Goal: Check status: Check status

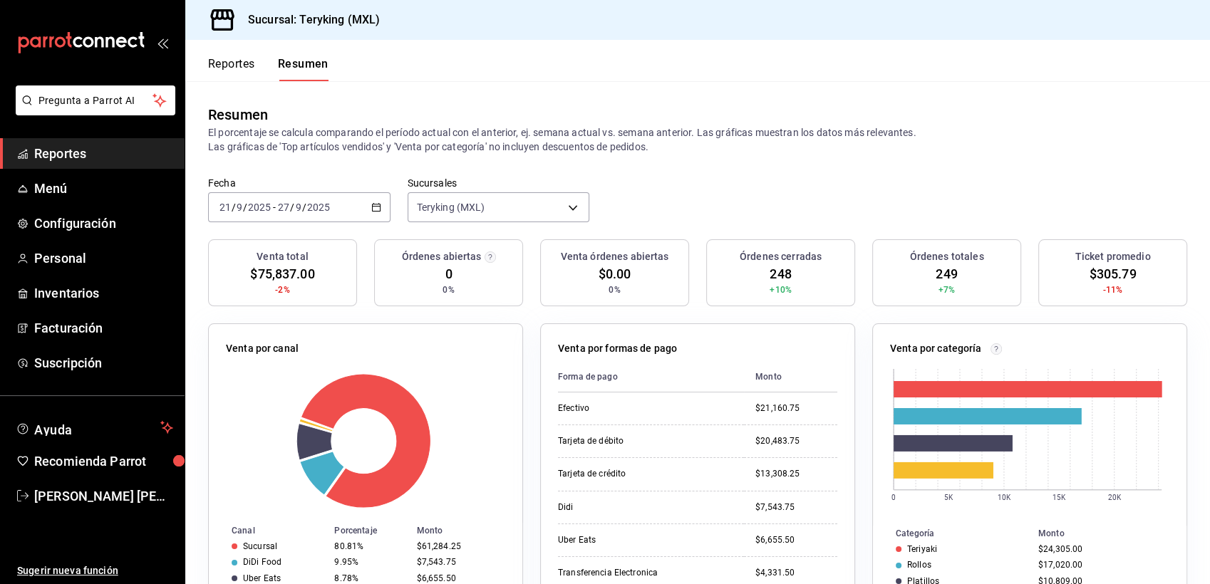
click at [71, 156] on span "Reportes" at bounding box center [103, 153] width 139 height 19
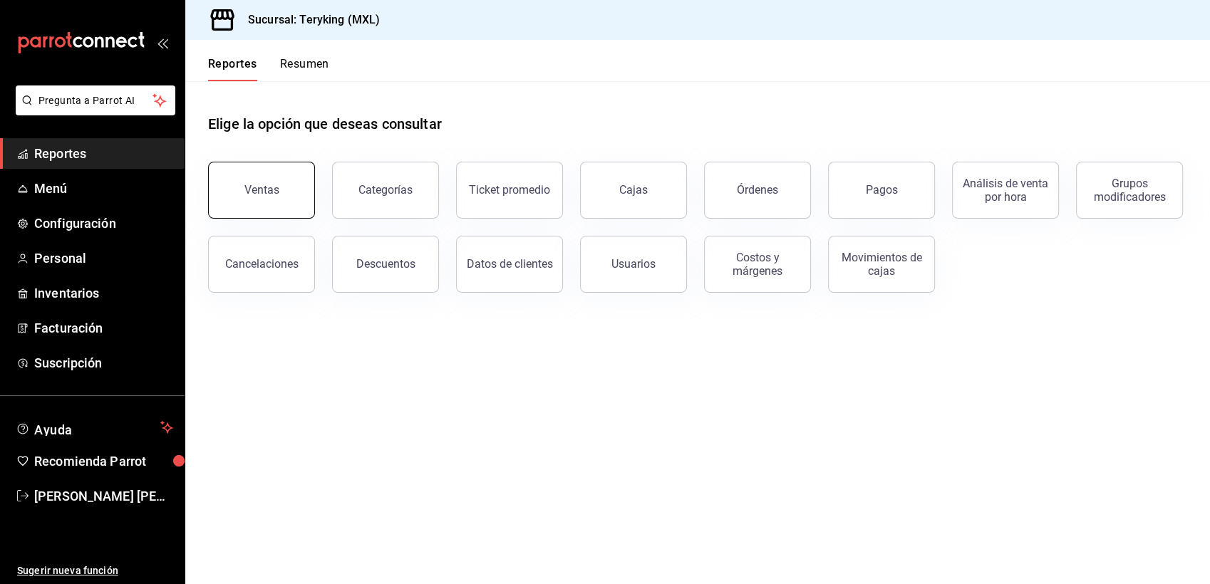
click at [300, 178] on button "Ventas" at bounding box center [261, 190] width 107 height 57
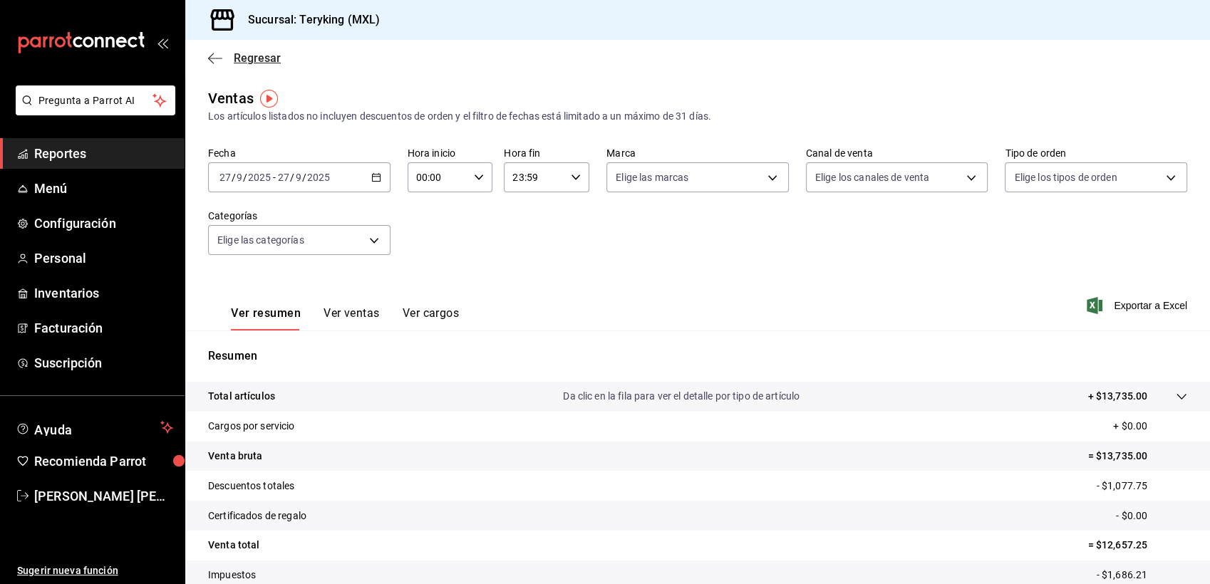
click at [269, 61] on span "Regresar" at bounding box center [257, 58] width 47 height 14
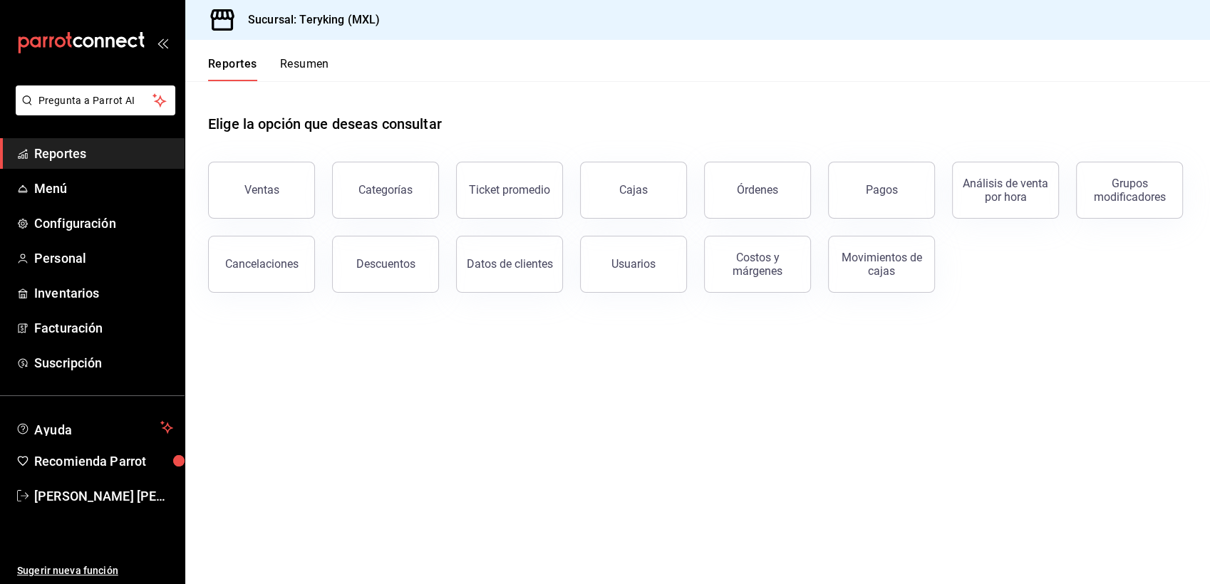
click at [299, 68] on button "Resumen" at bounding box center [304, 69] width 49 height 24
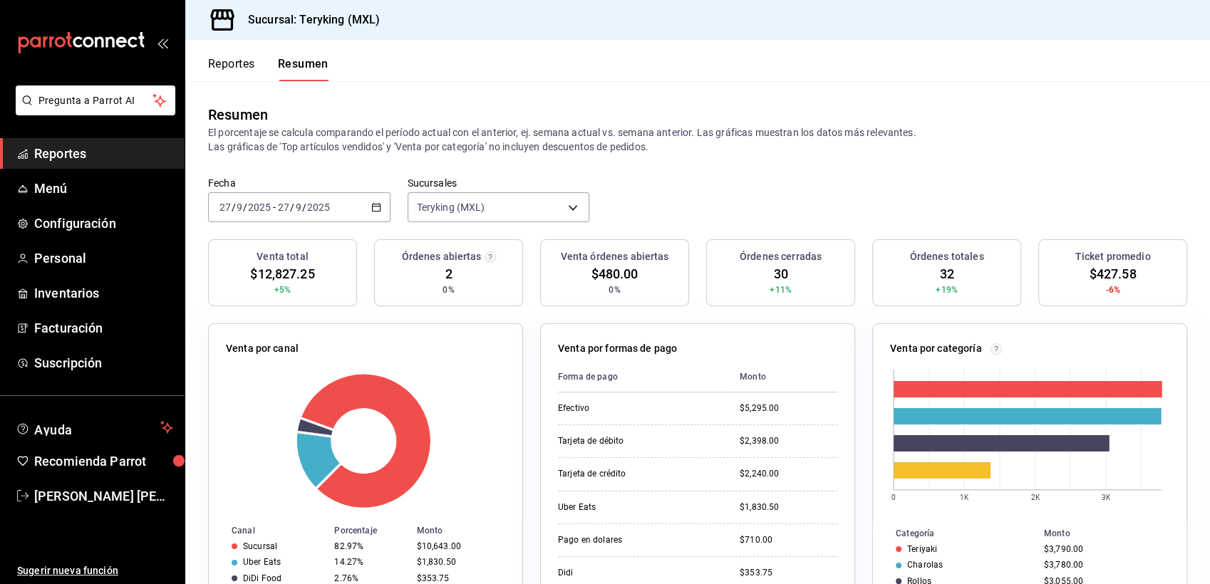
click at [374, 210] on icon "button" at bounding box center [376, 207] width 10 height 10
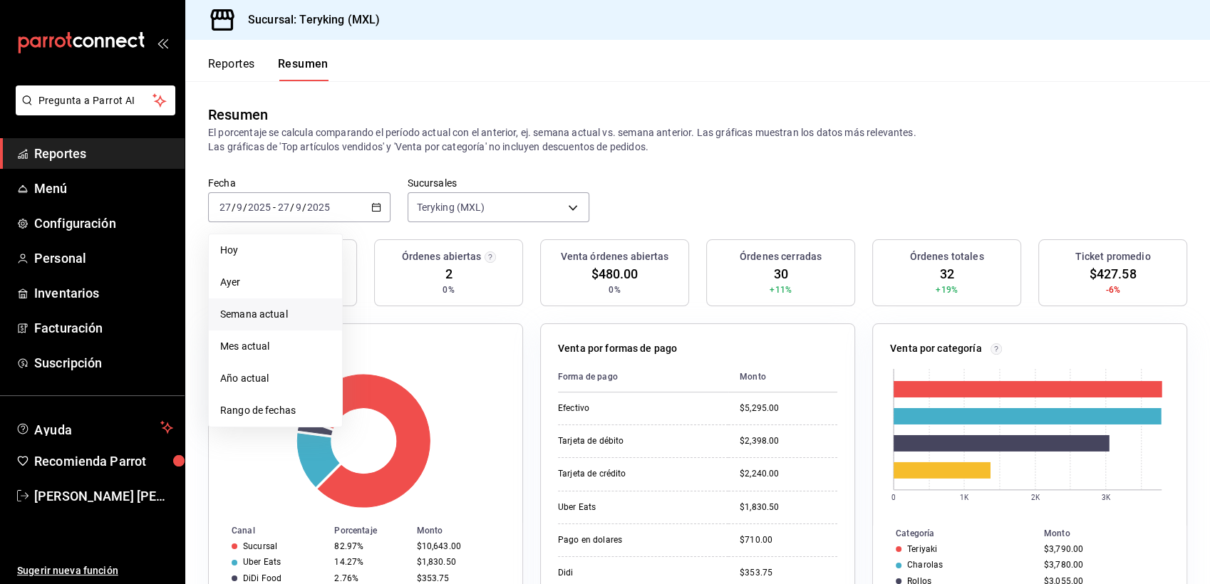
click at [274, 313] on span "Semana actual" at bounding box center [275, 314] width 110 height 15
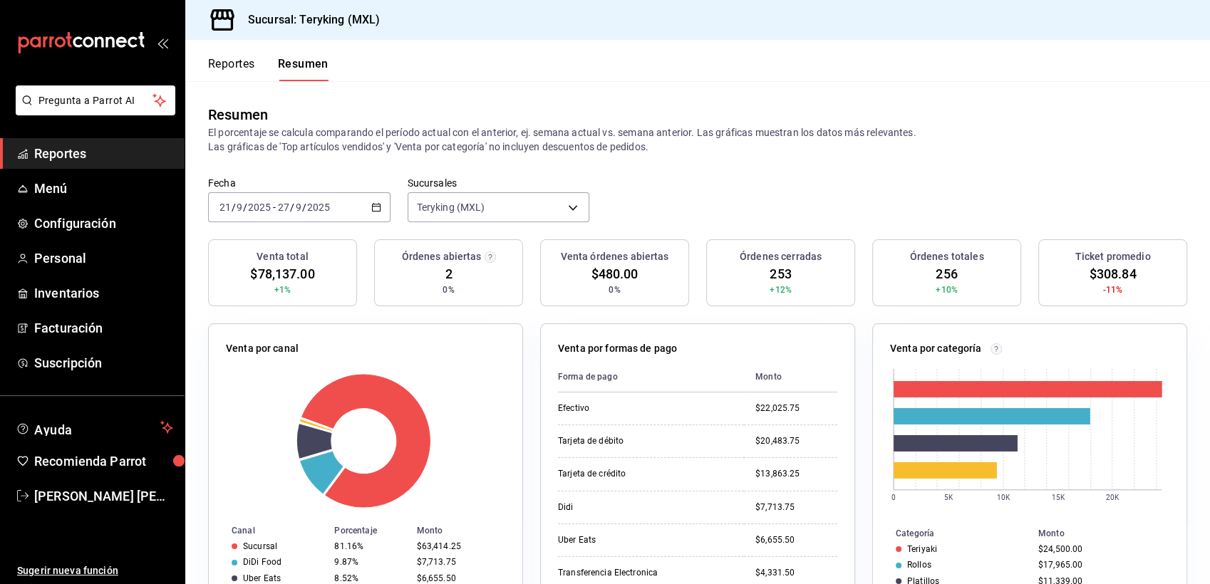
click at [244, 71] on button "Reportes" at bounding box center [231, 69] width 47 height 24
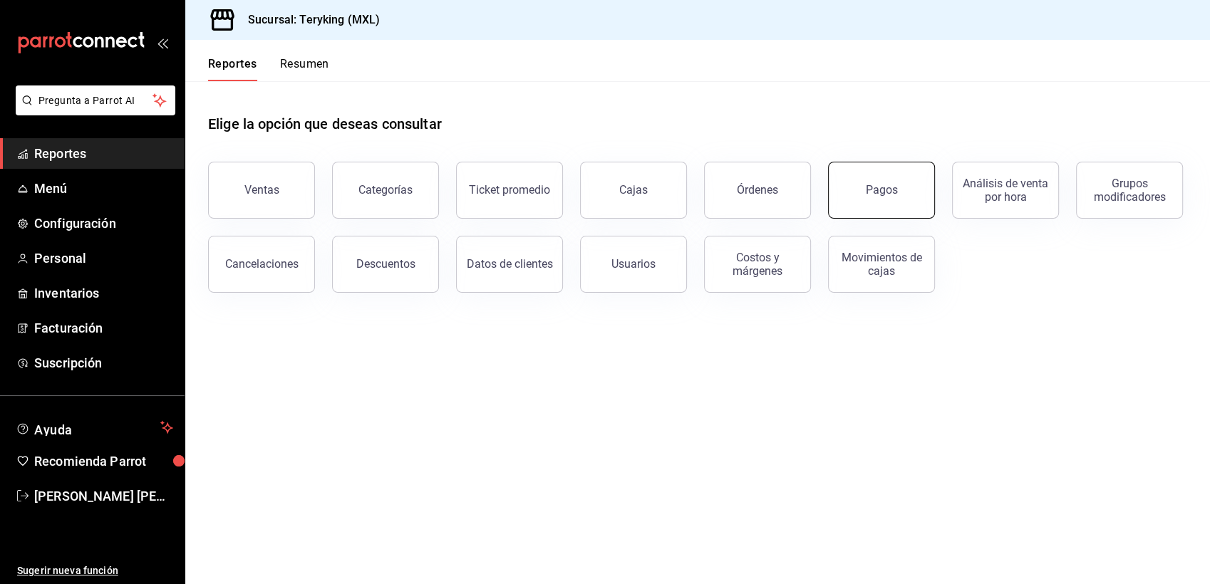
click at [873, 199] on button "Pagos" at bounding box center [881, 190] width 107 height 57
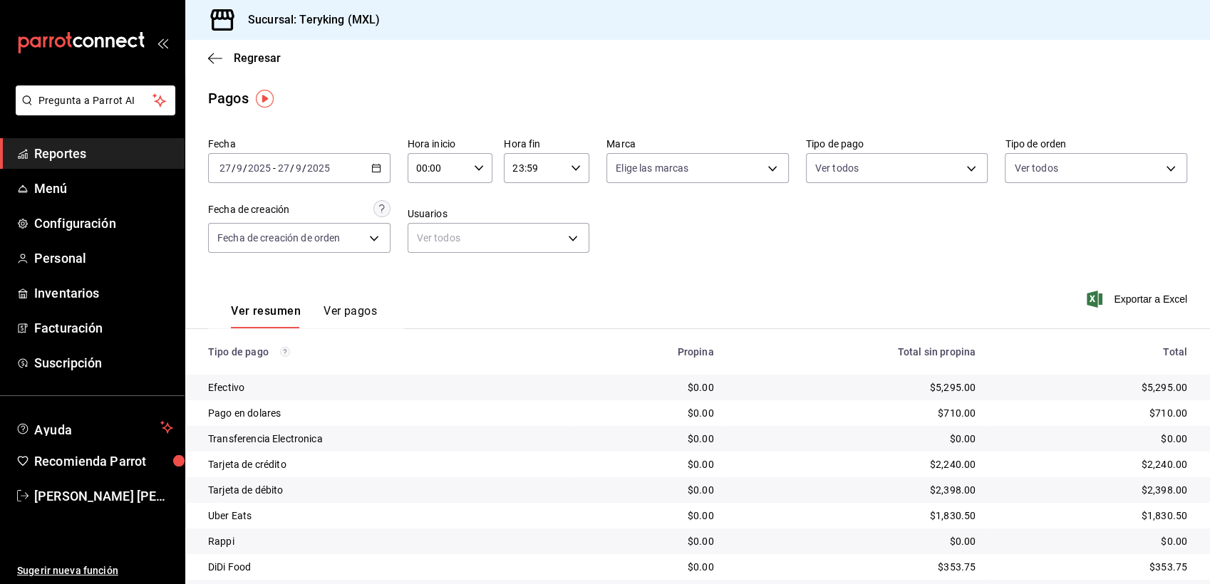
click at [72, 157] on span "Reportes" at bounding box center [103, 153] width 139 height 19
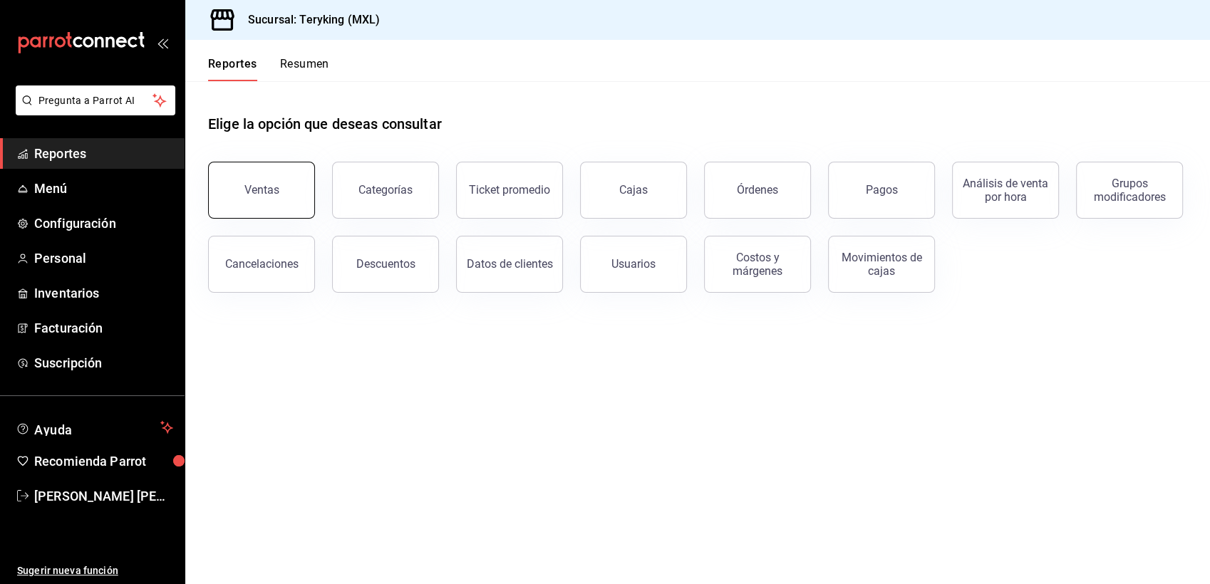
click at [267, 192] on div "Ventas" at bounding box center [261, 190] width 35 height 14
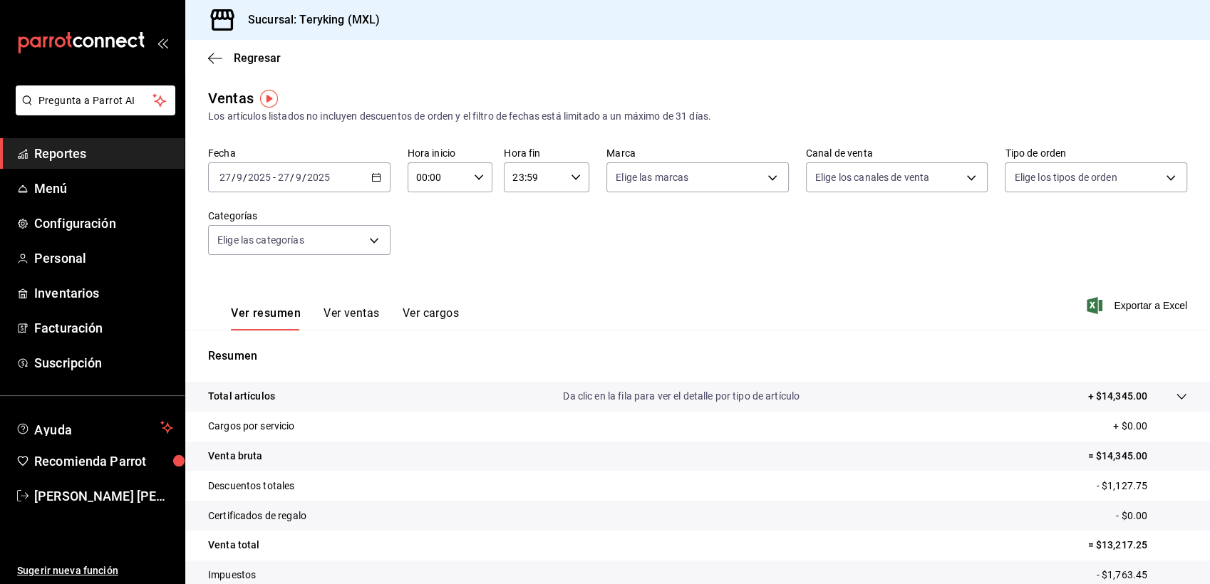
click at [78, 158] on span "Reportes" at bounding box center [103, 153] width 139 height 19
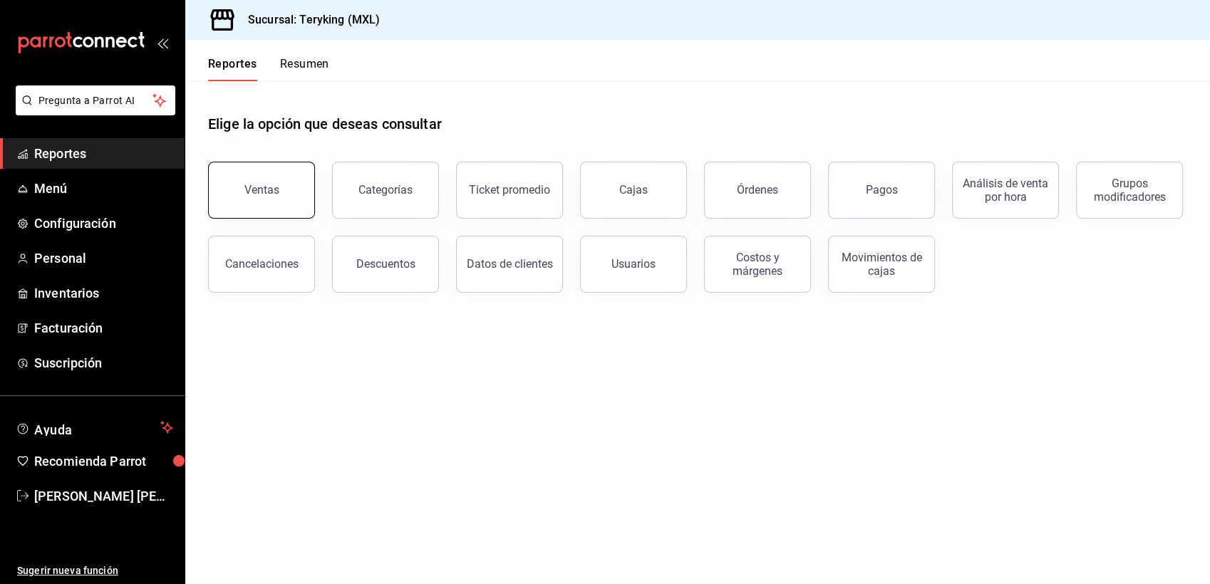
click at [289, 210] on button "Ventas" at bounding box center [261, 190] width 107 height 57
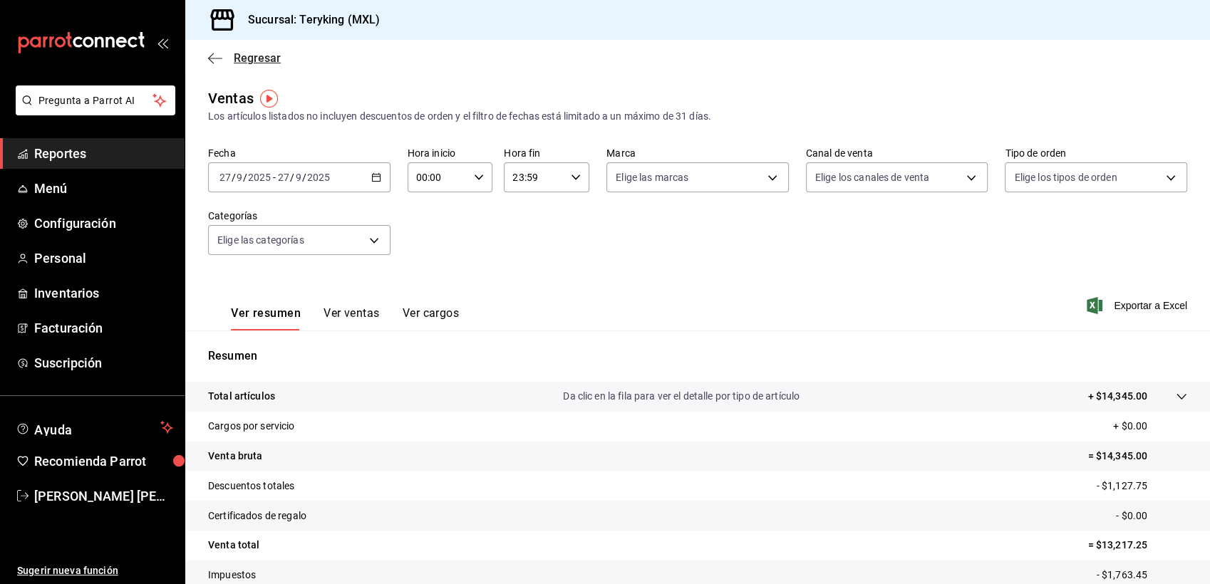
click at [271, 60] on span "Regresar" at bounding box center [257, 58] width 47 height 14
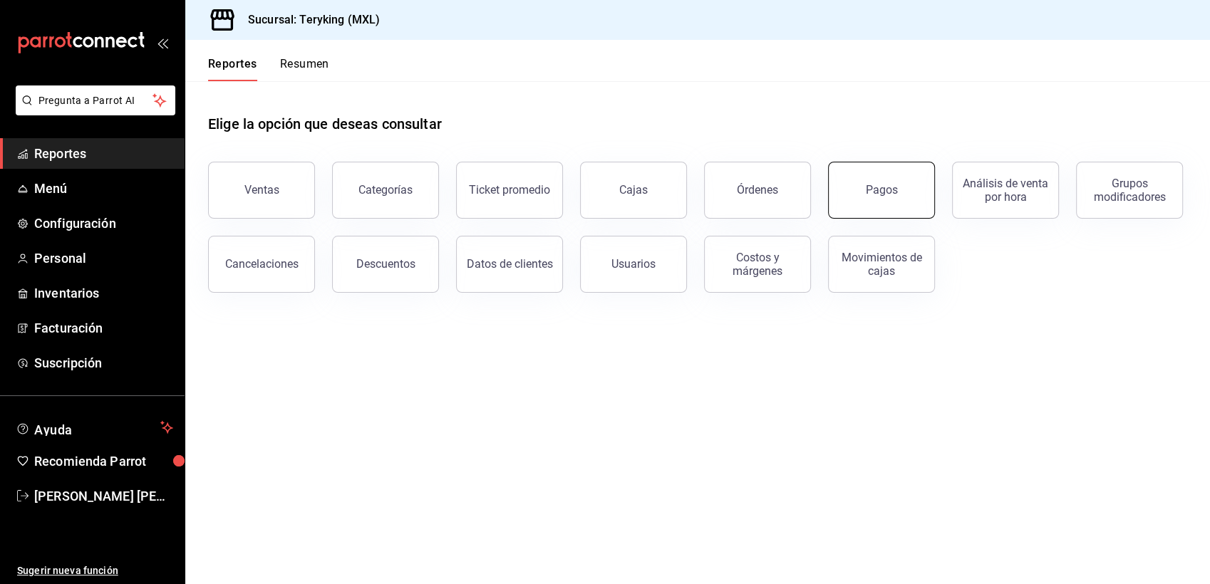
click at [855, 187] on button "Pagos" at bounding box center [881, 190] width 107 height 57
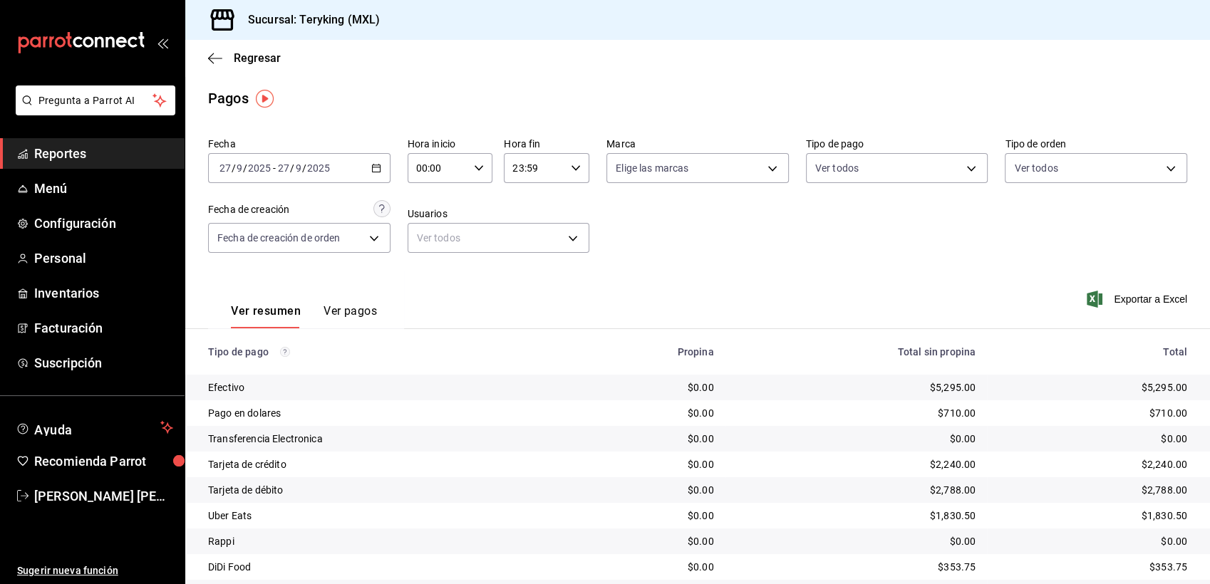
click at [831, 272] on div "Ver resumen Ver pagos Exportar a Excel" at bounding box center [697, 308] width 1024 height 76
drag, startPoint x: 969, startPoint y: 385, endPoint x: 912, endPoint y: 385, distance: 57.0
click at [912, 385] on td "$5,295.00" at bounding box center [856, 388] width 262 height 26
drag, startPoint x: 912, startPoint y: 385, endPoint x: 815, endPoint y: 261, distance: 157.3
click at [815, 261] on div "Fecha [DATE] [DATE] - [DATE] [DATE] Hora inicio 00:00 Hora inicio Hora fin 23:5…" at bounding box center [697, 201] width 979 height 138
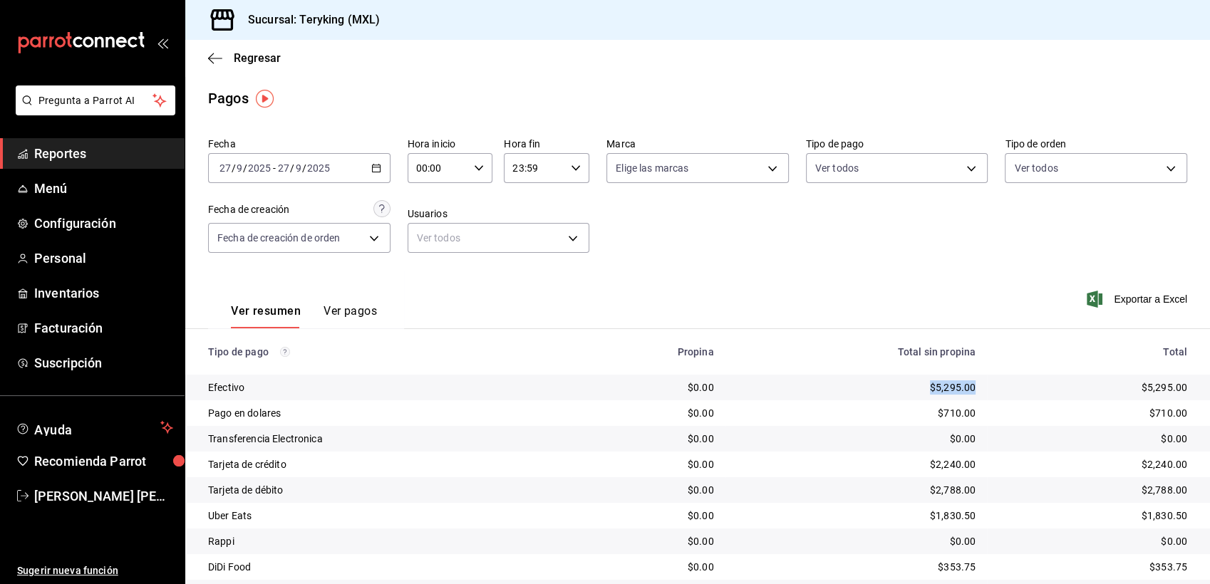
drag, startPoint x: 920, startPoint y: 390, endPoint x: 966, endPoint y: 393, distance: 46.4
click at [966, 393] on td "$5,295.00" at bounding box center [856, 388] width 262 height 26
drag, startPoint x: 966, startPoint y: 393, endPoint x: 883, endPoint y: 238, distance: 175.9
click at [883, 238] on div "Fecha [DATE] [DATE] - [DATE] [DATE] Hora inicio 00:00 Hora inicio Hora fin 23:5…" at bounding box center [697, 201] width 979 height 138
click at [64, 152] on span "Reportes" at bounding box center [103, 153] width 139 height 19
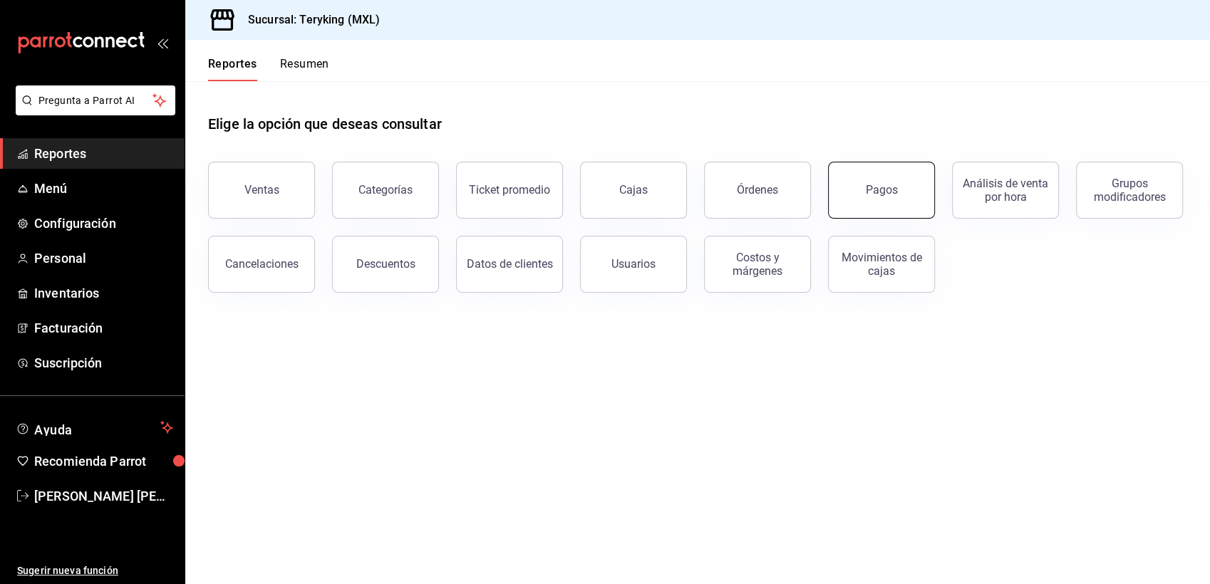
click at [894, 200] on button "Pagos" at bounding box center [881, 190] width 107 height 57
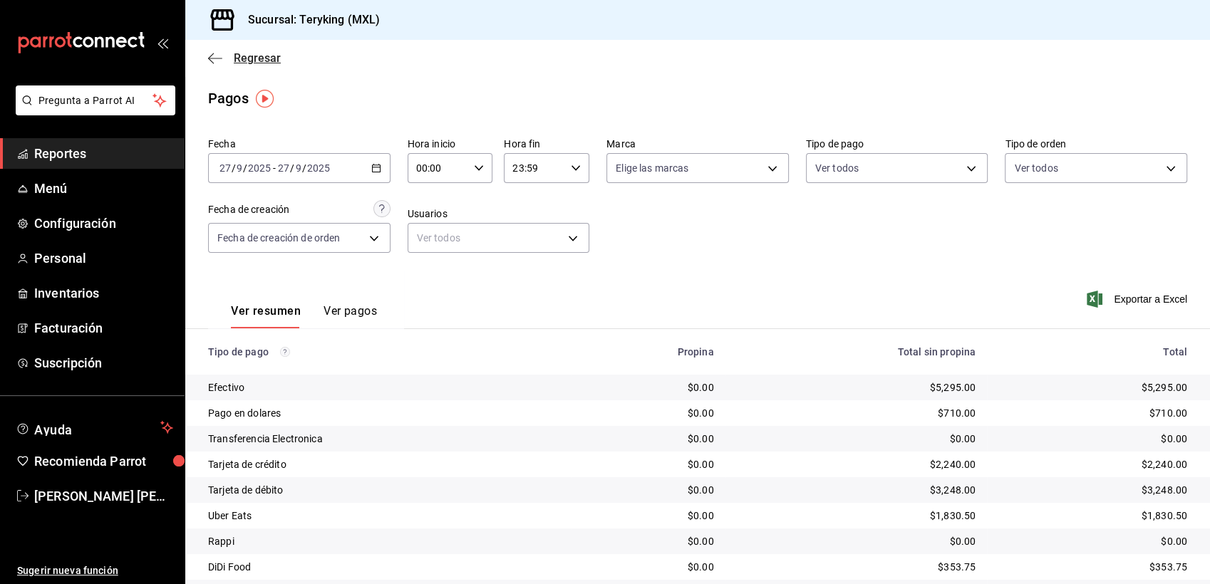
click at [260, 56] on span "Regresar" at bounding box center [257, 58] width 47 height 14
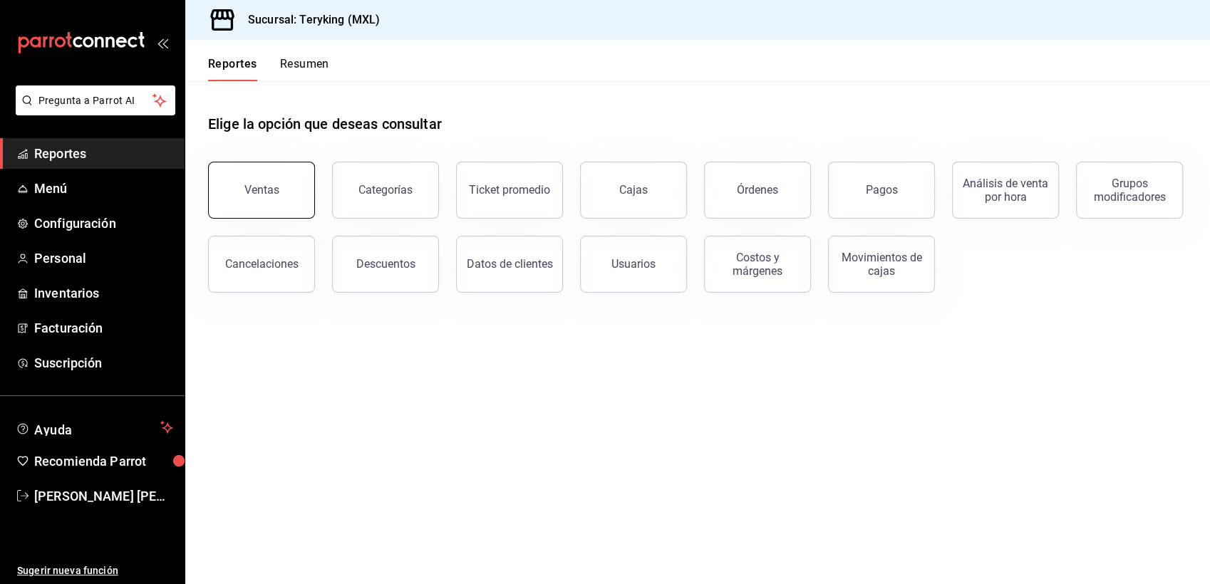
click at [271, 180] on button "Ventas" at bounding box center [261, 190] width 107 height 57
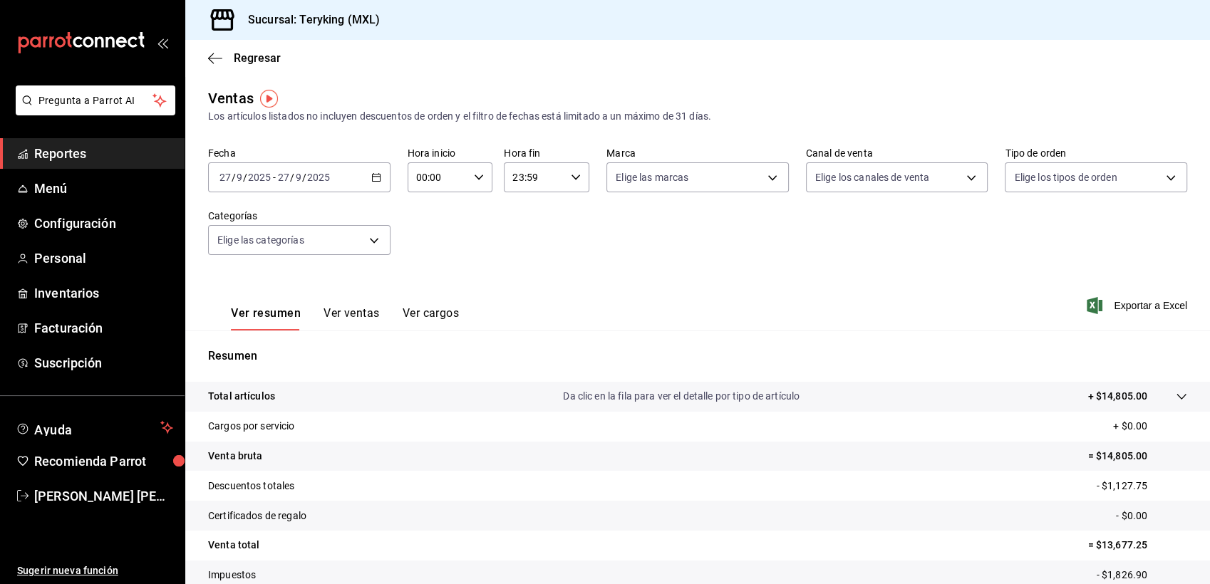
click at [376, 179] on icon "button" at bounding box center [376, 177] width 10 height 10
click at [265, 286] on span "Semana actual" at bounding box center [275, 284] width 110 height 15
click at [379, 180] on div "[DATE] [DATE] - [DATE] [DATE]" at bounding box center [299, 177] width 182 height 30
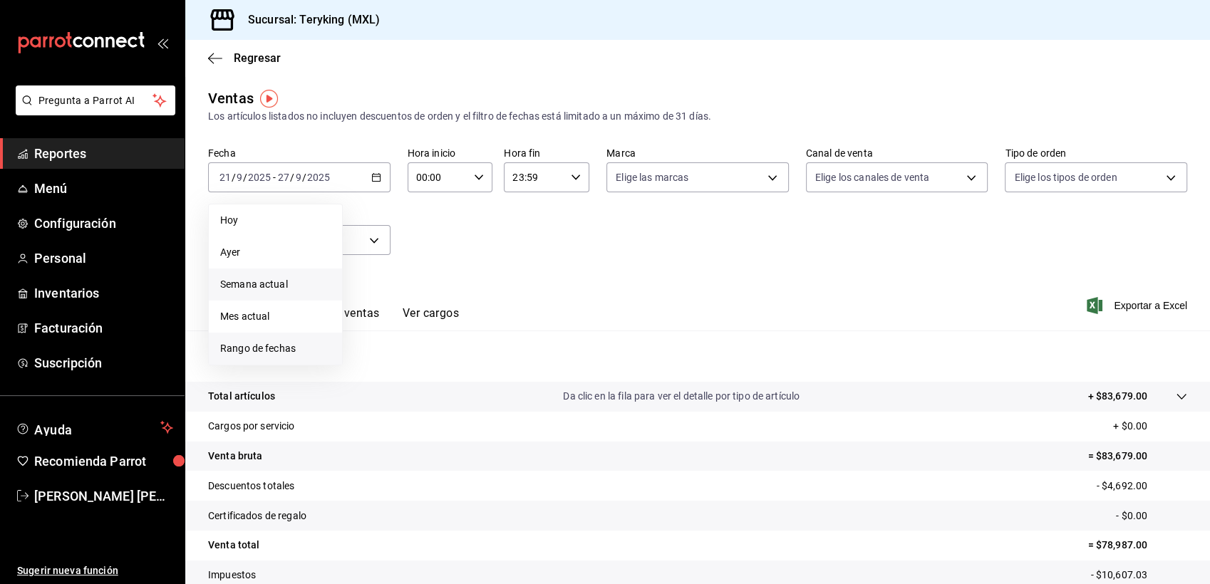
click at [291, 345] on span "Rango de fechas" at bounding box center [275, 348] width 110 height 15
click at [361, 332] on button "15" at bounding box center [372, 335] width 25 height 26
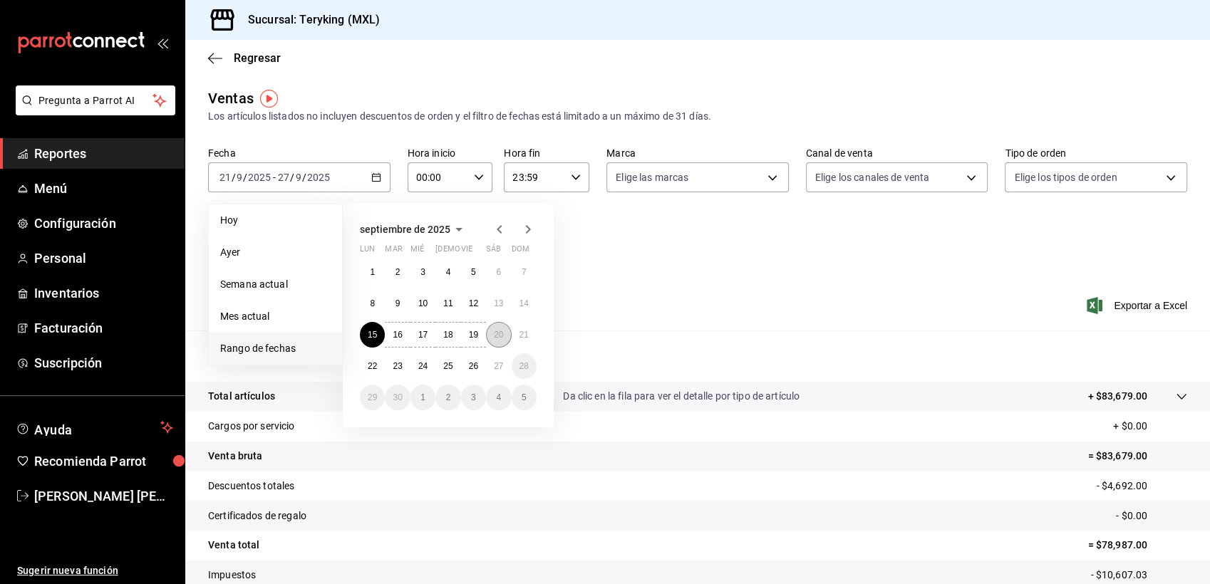
click at [502, 331] on abbr "20" at bounding box center [498, 335] width 9 height 10
